Goal: Find contact information

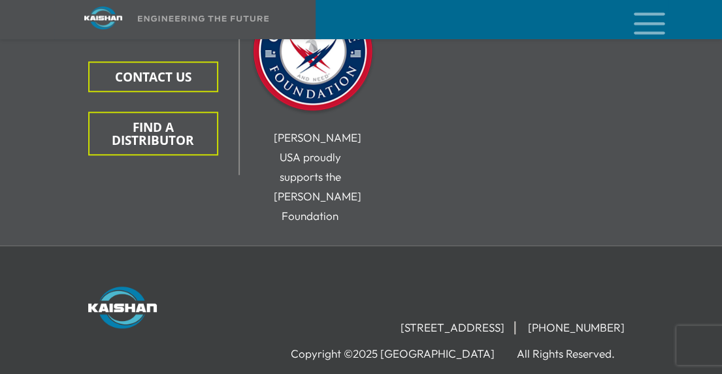
scroll to position [4828, 0]
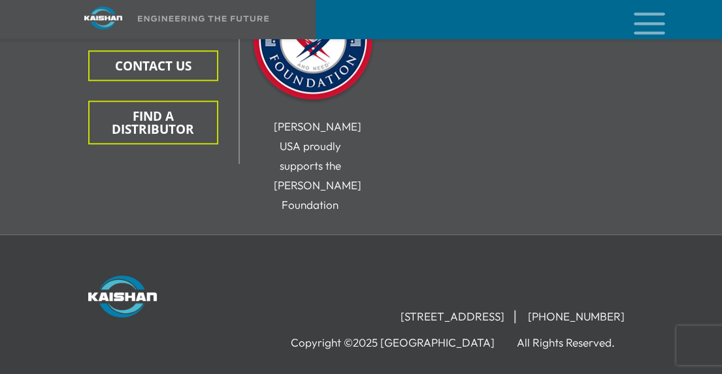
drag, startPoint x: 730, startPoint y: 121, endPoint x: 716, endPoint y: 366, distance: 246.0
drag, startPoint x: 443, startPoint y: 231, endPoint x: 310, endPoint y: 231, distance: 132.6
click at [391, 310] on li "[STREET_ADDRESS]" at bounding box center [453, 316] width 125 height 13
copy li "[STREET_ADDRESS]"
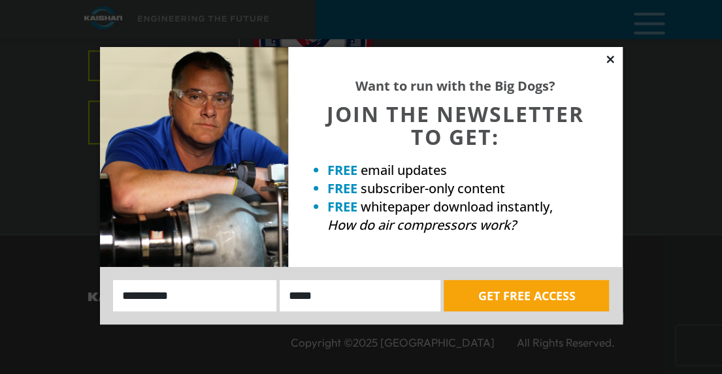
click at [521, 56] on icon at bounding box center [610, 60] width 12 height 12
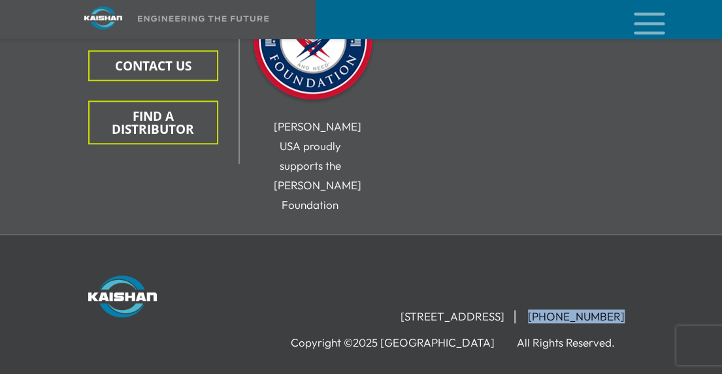
drag, startPoint x: 626, startPoint y: 226, endPoint x: 551, endPoint y: 225, distance: 75.8
click at [521, 310] on li "[PHONE_NUMBER]" at bounding box center [576, 316] width 116 height 13
copy li "[PHONE_NUMBER]"
